Goal: Transaction & Acquisition: Purchase product/service

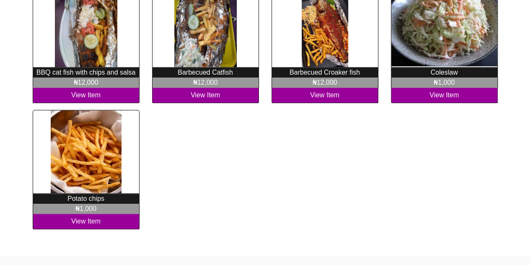
scroll to position [272, 0]
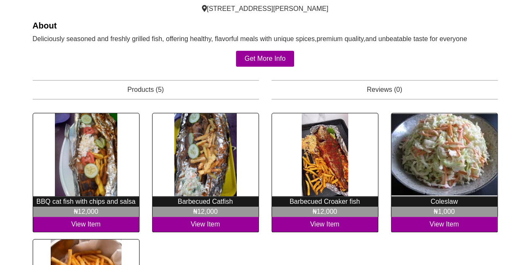
scroll to position [189, 0]
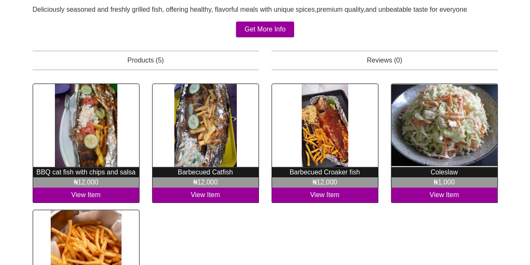
click at [301, 167] on p "Barbecued Croaker fish" at bounding box center [324, 172] width 107 height 10
copy div "Barbecued Croaker fish"
